Goal: Transaction & Acquisition: Obtain resource

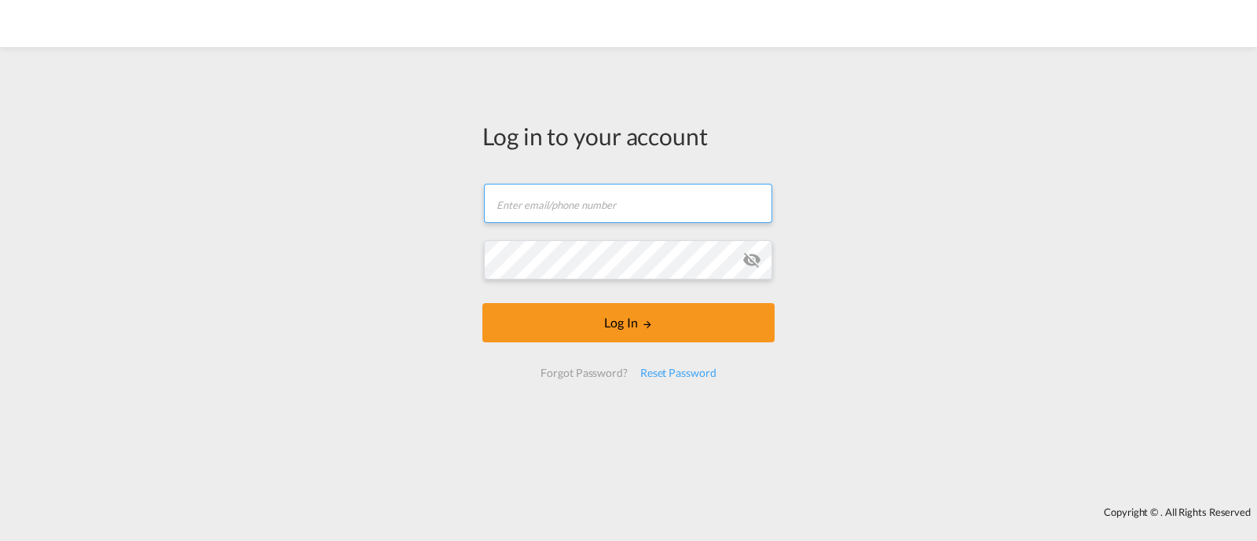
type input "[EMAIL_ADDRESS][DOMAIN_NAME]"
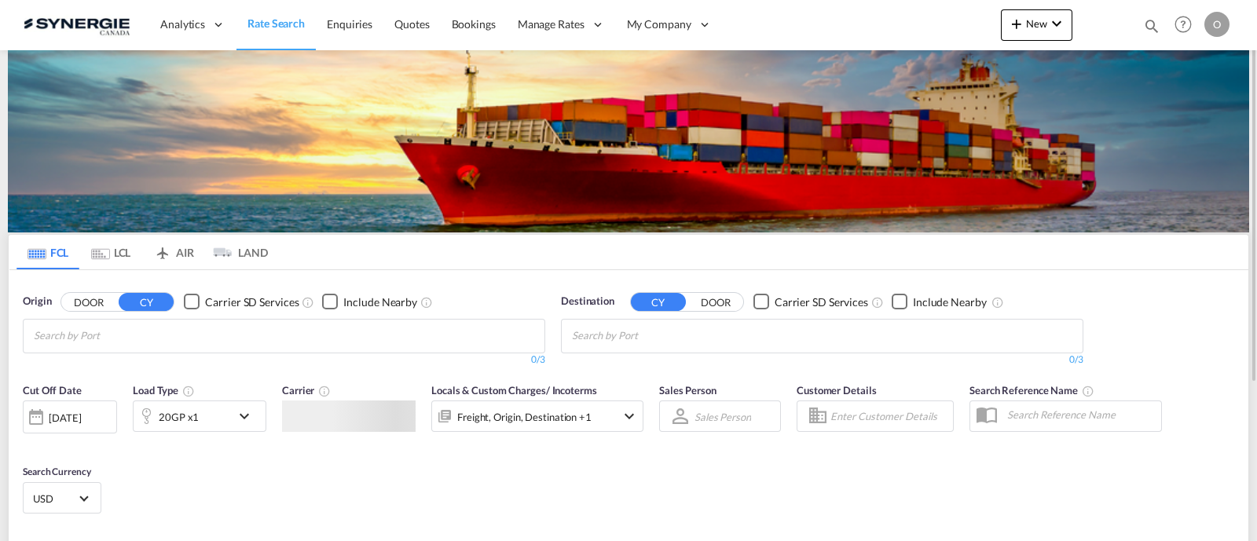
click at [1148, 28] on md-icon "icon-magnify" at bounding box center [1151, 25] width 17 height 17
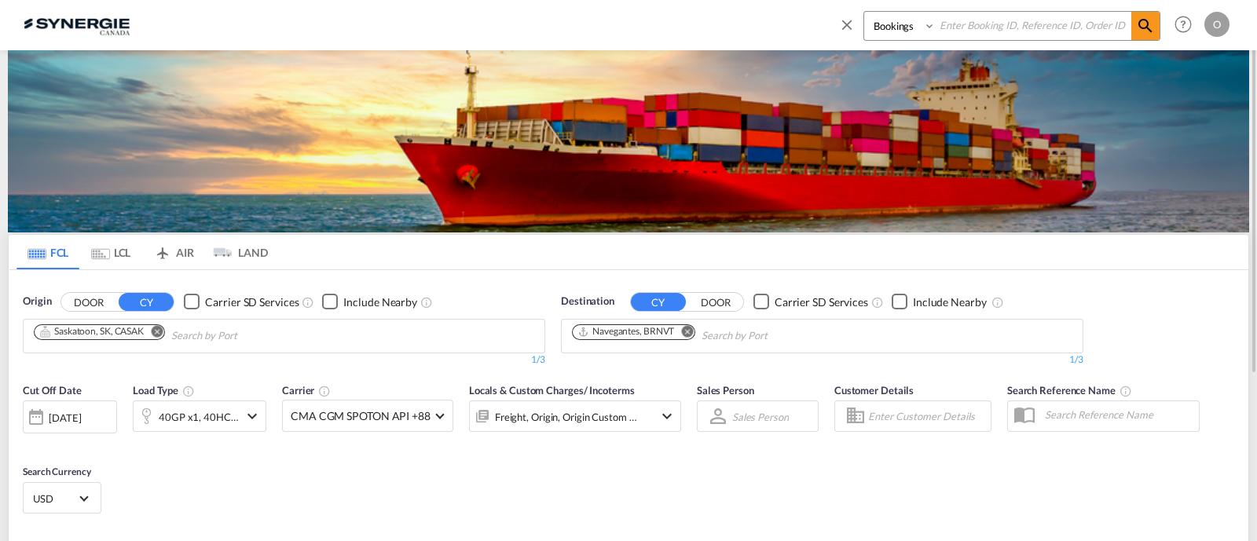
click at [894, 33] on select "Bookings Quotes Enquiries" at bounding box center [901, 26] width 75 height 28
select select "Quotes"
click at [864, 12] on select "Bookings Quotes Enquiries" at bounding box center [901, 26] width 75 height 28
click at [957, 31] on input at bounding box center [1034, 26] width 196 height 28
paste input "SYC000012791"
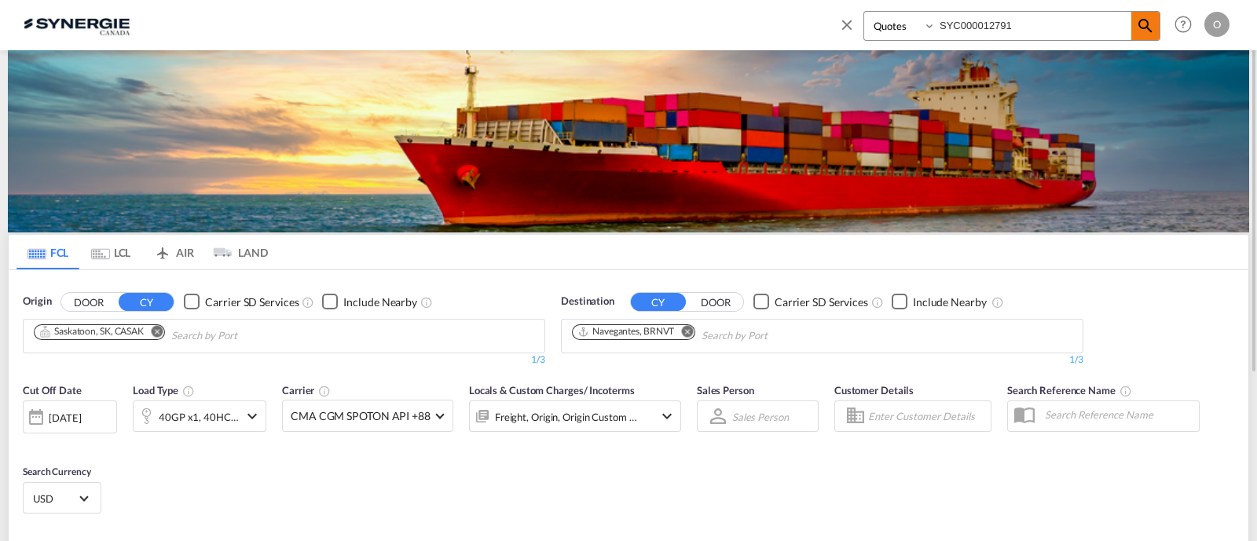
type input "SYC000012791"
click at [1143, 21] on md-icon "icon-magnify" at bounding box center [1145, 26] width 19 height 19
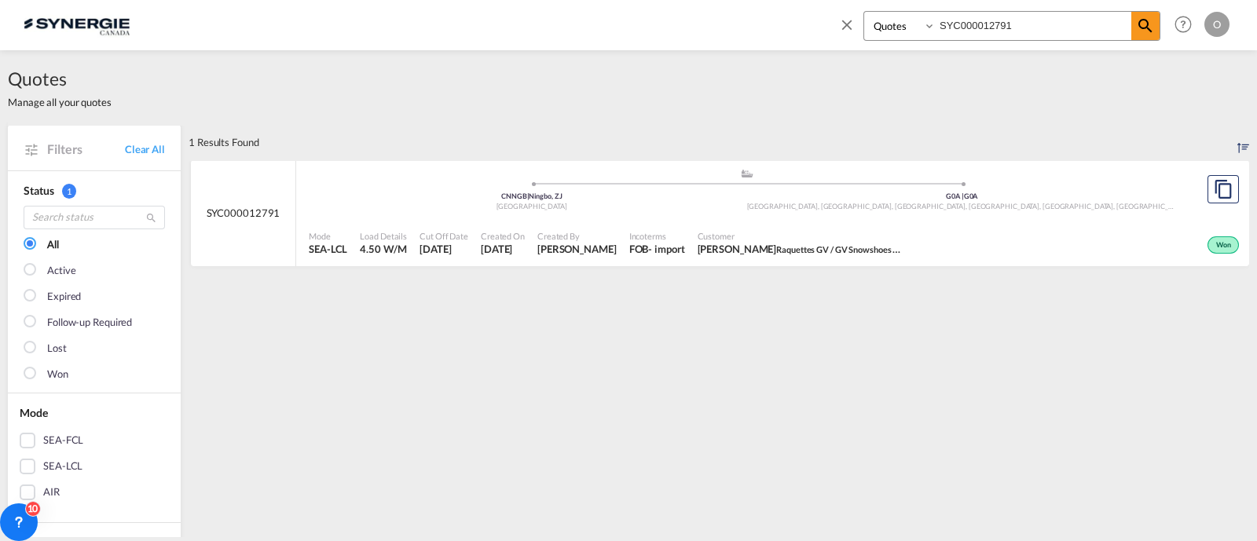
click at [869, 211] on div ".a{fill:#aaa8ad;} .a{fill:#aaa8ad;} CNNGB | Ningbo, ZJ China G0A | [GEOGRAPHIC_…" at bounding box center [747, 191] width 876 height 47
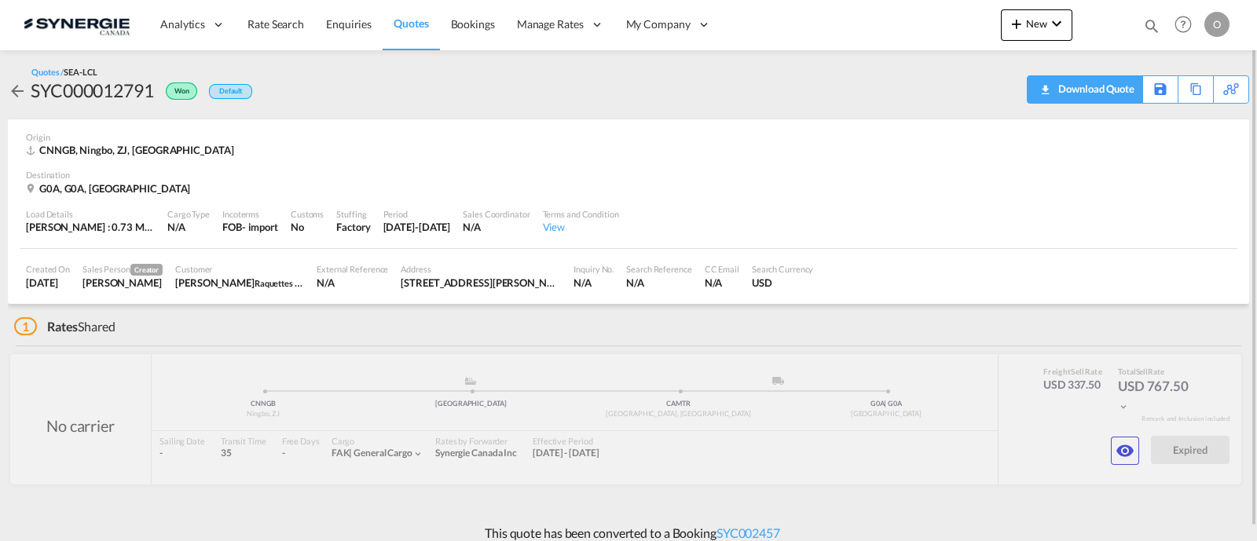
click at [1108, 92] on div "Download Quote" at bounding box center [1095, 88] width 80 height 25
click at [1123, 444] on md-icon "icon-eye" at bounding box center [1125, 451] width 19 height 19
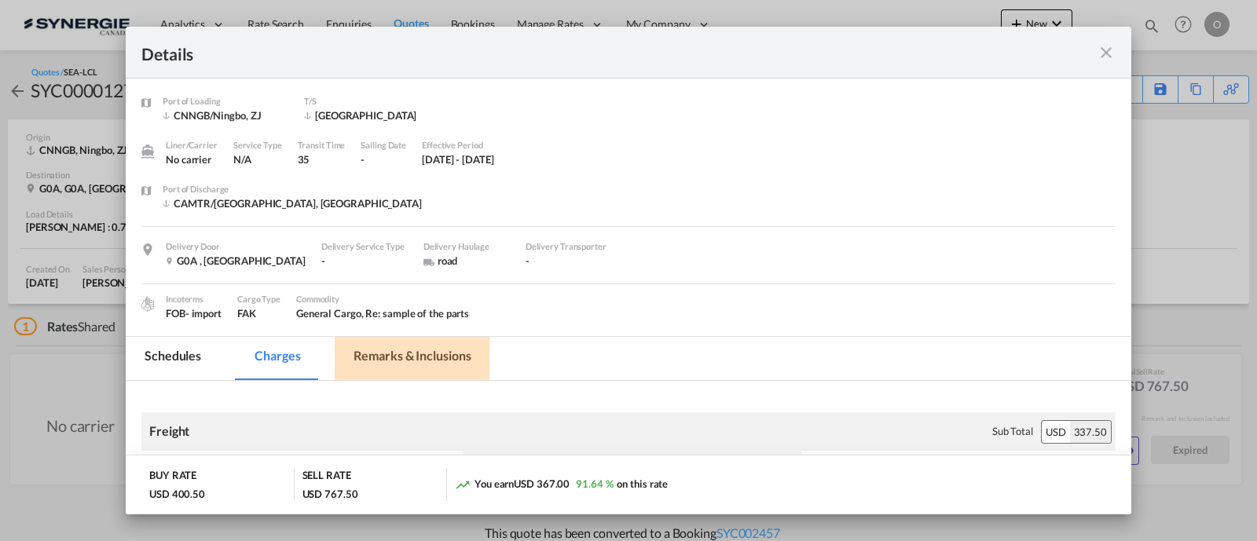
click at [408, 358] on md-tab-item "Remarks & Inclusions" at bounding box center [412, 358] width 155 height 43
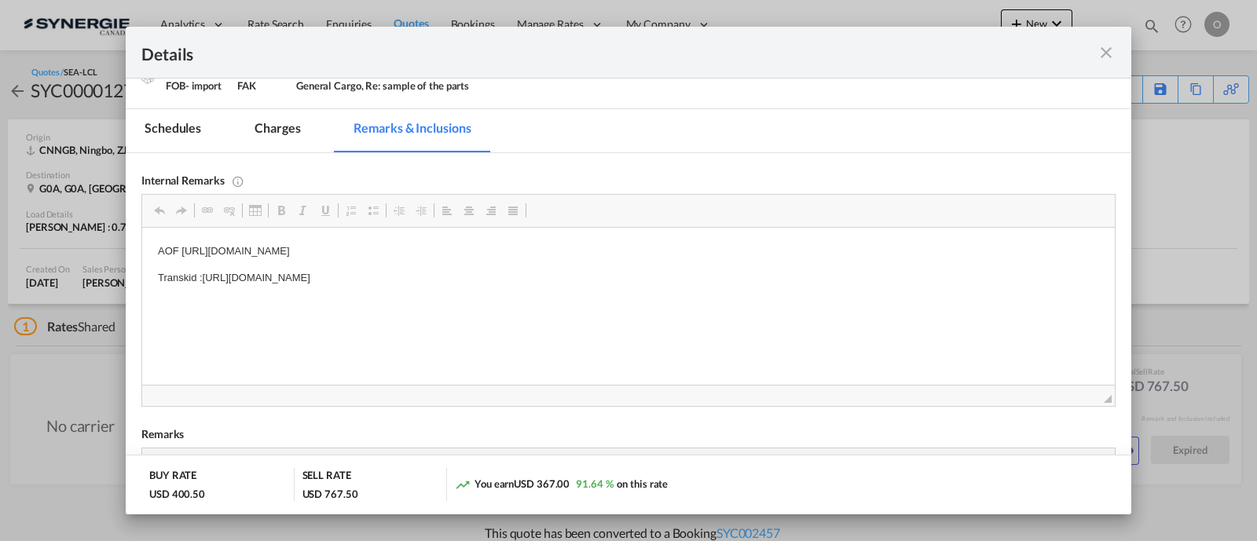
scroll to position [229, 0]
drag, startPoint x: 626, startPoint y: 275, endPoint x: 618, endPoint y: 282, distance: 10.0
drag, startPoint x: 618, startPoint y: 281, endPoint x: 204, endPoint y: 278, distance: 413.4
click at [204, 278] on p "Transkid :https://app.frontapp.com/open/msg_1fztdtvz?key=RzhTkPFdhOaR6FRS-rlKch…" at bounding box center [628, 278] width 941 height 17
copy p "https://app.frontapp.com/open/msg_1fztdtvz?key=RzhTkPFdhOaR6FRS-rlKchUqTa3YH8UY"
